Goal: Task Accomplishment & Management: Use online tool/utility

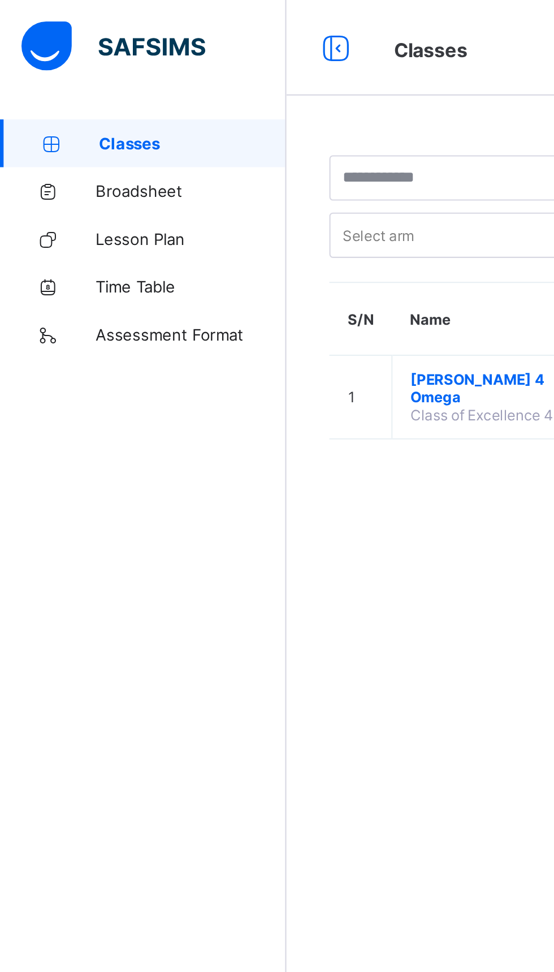
click at [216, 178] on span "[PERSON_NAME] 4 Omega" at bounding box center [232, 183] width 75 height 17
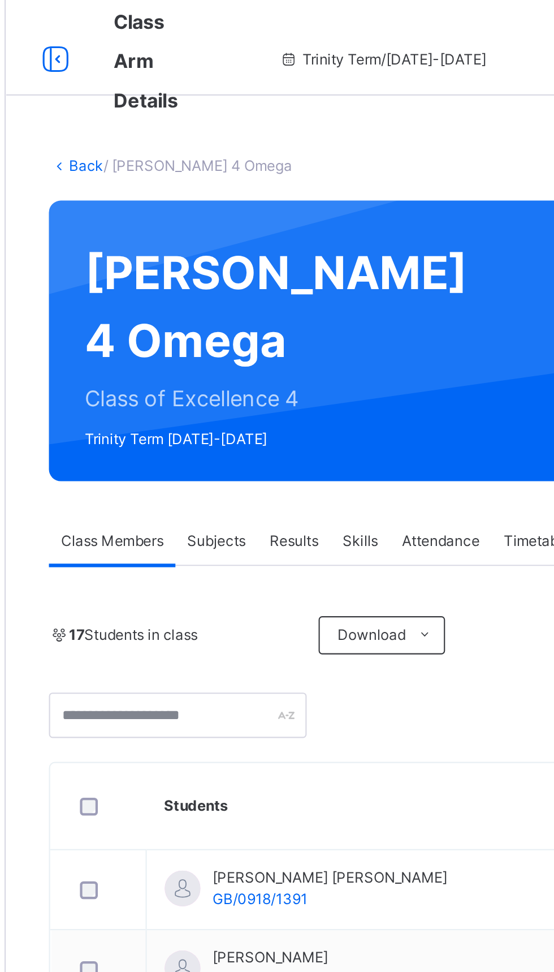
click at [230, 261] on span "Subjects" at bounding box center [236, 256] width 28 height 10
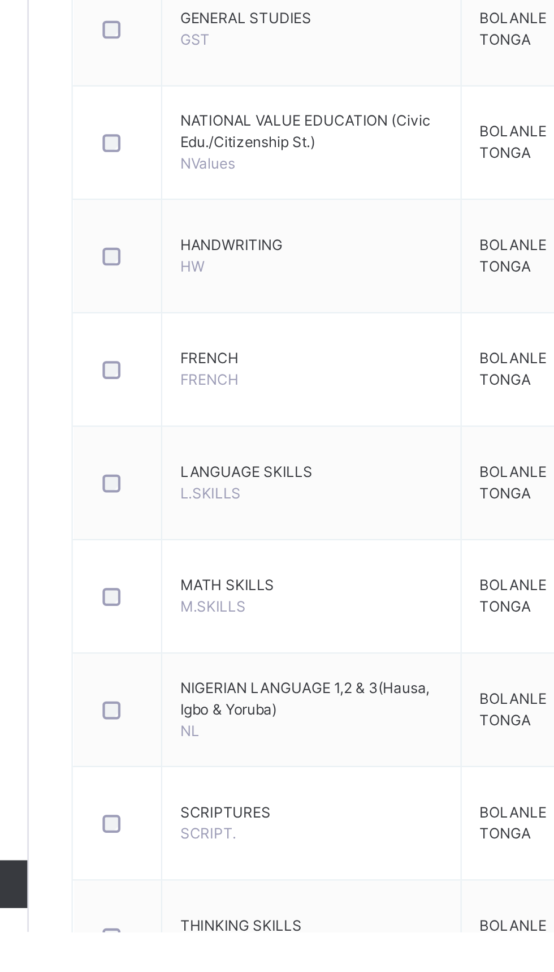
click at [243, 652] on span "HANDWRITING" at bounding box center [270, 647] width 124 height 10
click at [262, 652] on span "HANDWRITING" at bounding box center [270, 647] width 124 height 10
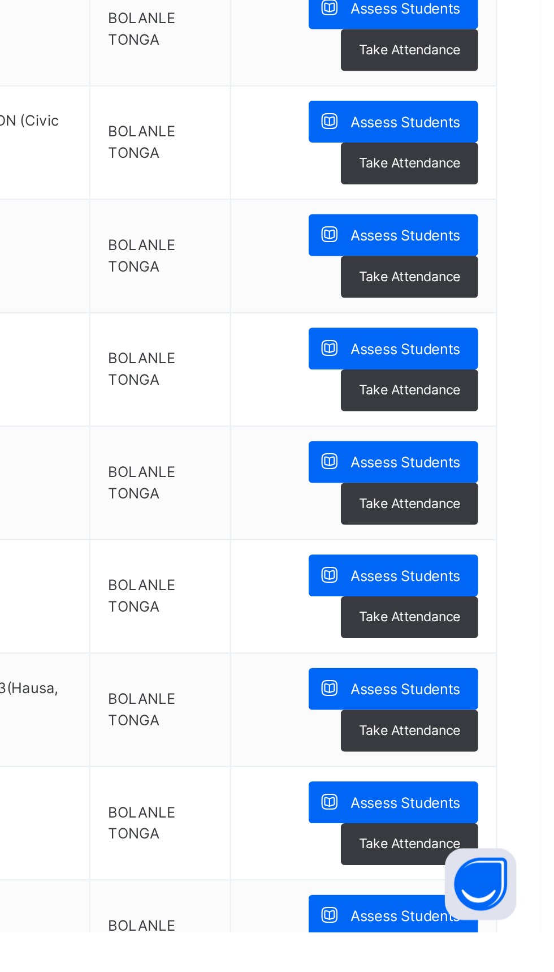
click at [502, 649] on div "Assess Students" at bounding box center [485, 642] width 80 height 20
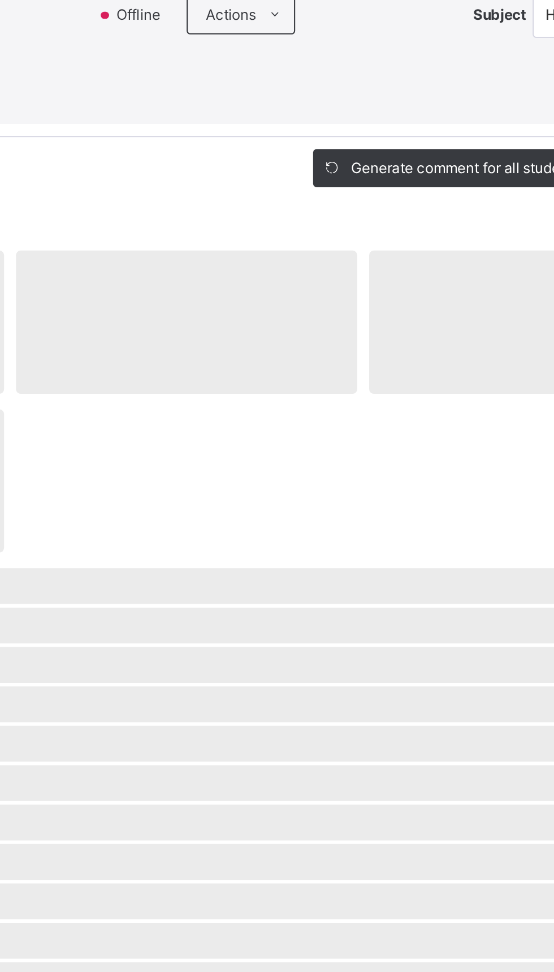
click at [305, 149] on div "Offline Actions Download Empty Score Sheet Upload/map score sheet Subject HW" at bounding box center [388, 137] width 309 height 21
click at [541, 149] on div "HW" at bounding box center [492, 137] width 102 height 21
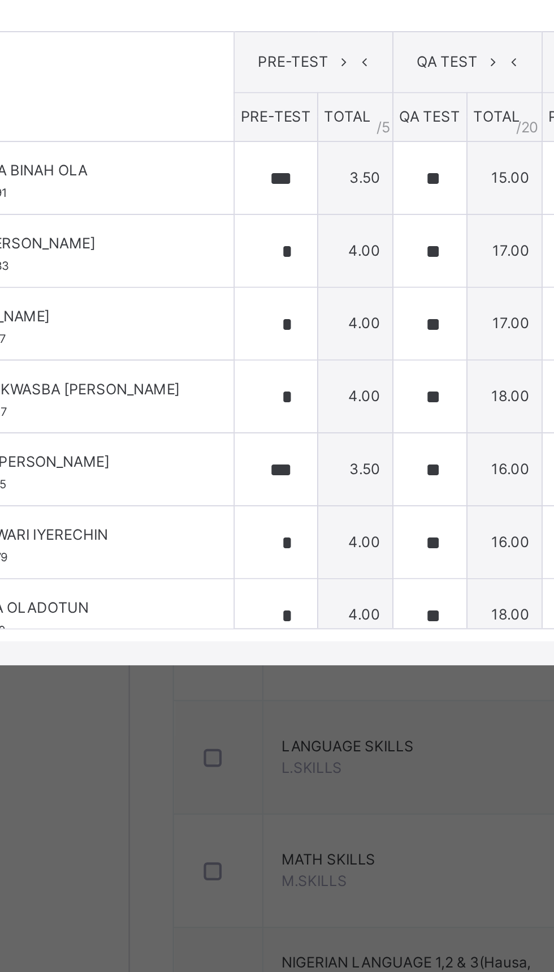
click at [543, 283] on div "×" at bounding box center [534, 275] width 17 height 15
click at [554, 378] on html "Class Arm Details Trinity Term / [DATE]-[DATE] BOLANLE [GEOGRAPHIC_DATA] [EMAIL…" at bounding box center [277, 515] width 554 height 1030
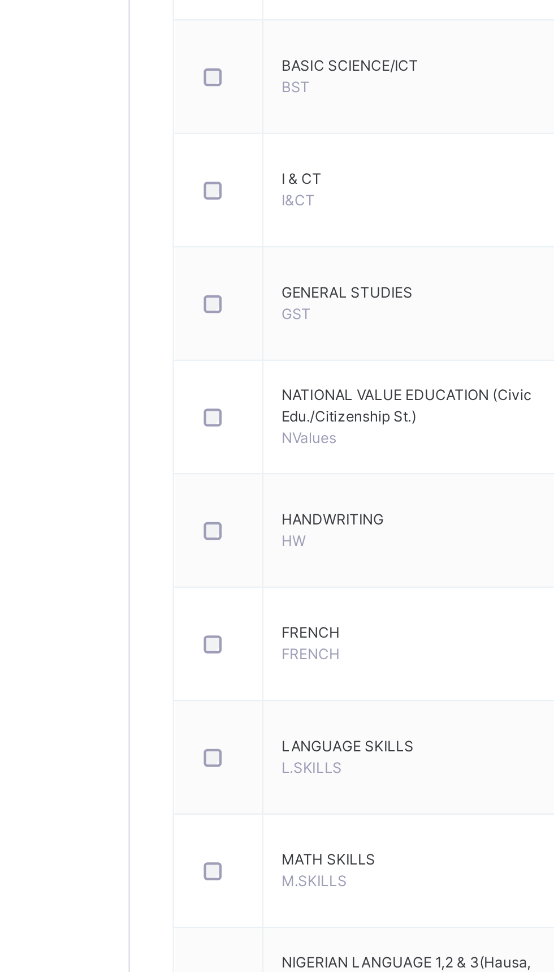
click at [554, 380] on html "Class Arm Details Trinity Term / [DATE]-[DATE] BOLANLE [GEOGRAPHIC_DATA] [EMAIL…" at bounding box center [277, 515] width 554 height 1030
click at [487, 647] on span "Assess Students" at bounding box center [490, 642] width 52 height 10
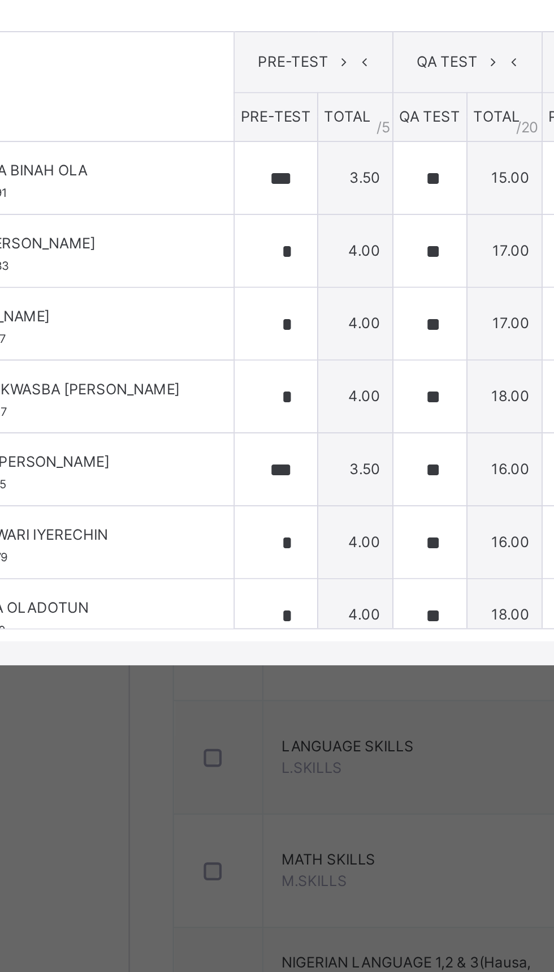
click at [454, 571] on div "*" at bounding box center [429, 554] width 49 height 34
click at [541, 332] on div at bounding box center [531, 322] width 19 height 18
click at [536, 531] on div "NL" at bounding box center [492, 520] width 101 height 19
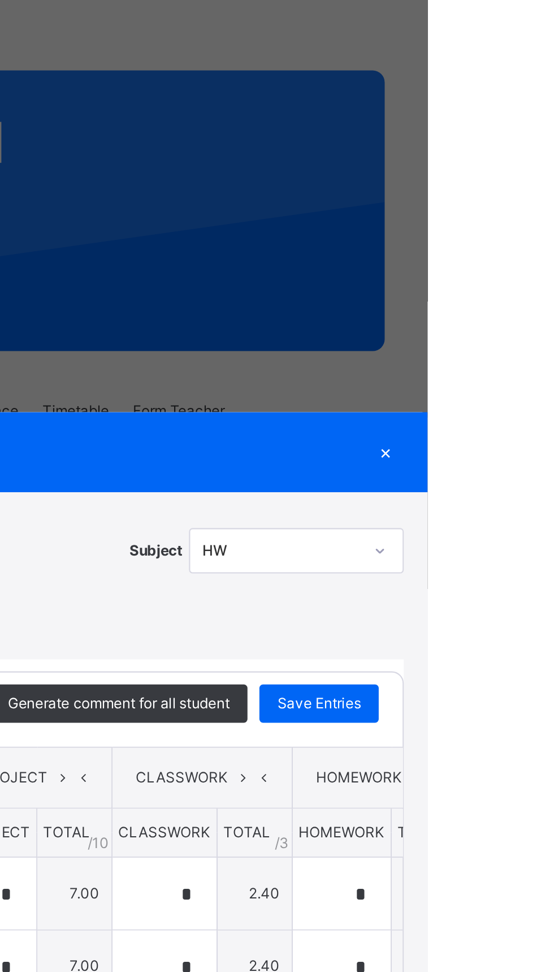
click at [143, 382] on div "RECORD BOOK × [PERSON_NAME] 4 Omega : HW Online Actions Download Empty Score Sh…" at bounding box center [277, 486] width 554 height 972
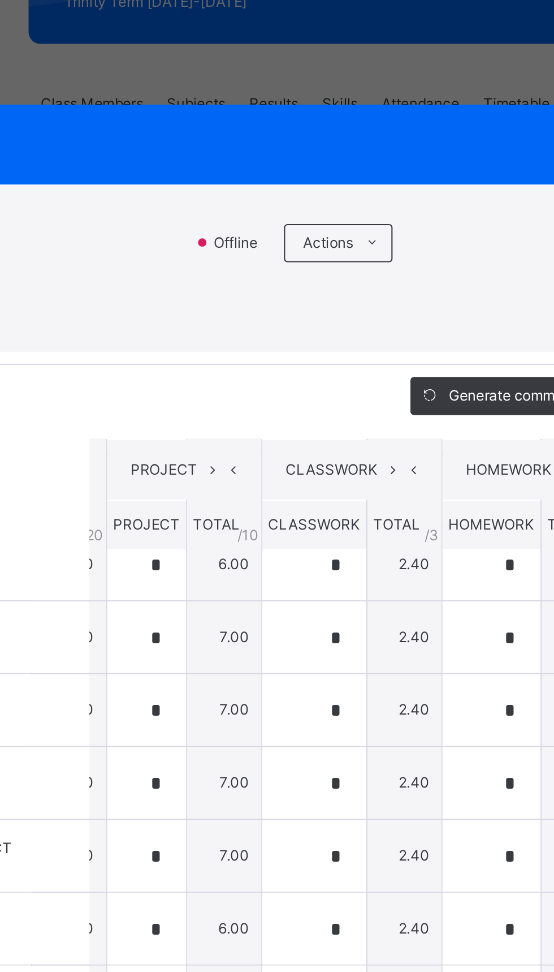
scroll to position [354, 138]
click at [317, 528] on td "*" at bounding box center [292, 510] width 50 height 35
